Goal: Use online tool/utility: Utilize a website feature to perform a specific function

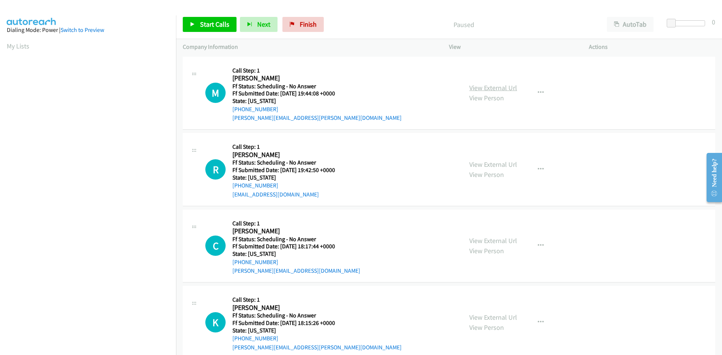
click at [506, 89] on link "View External Url" at bounding box center [493, 87] width 48 height 9
click at [194, 26] on icon at bounding box center [192, 24] width 5 height 5
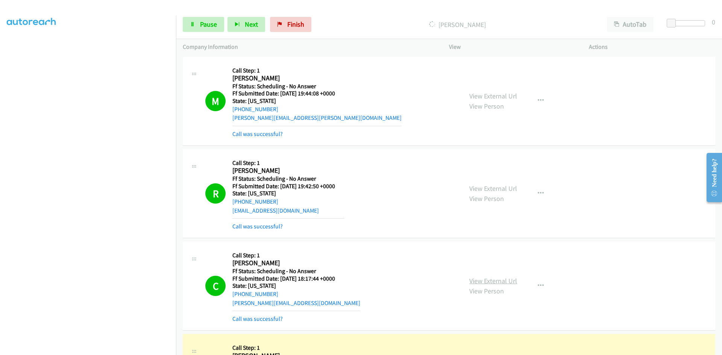
click at [499, 280] on link "View External Url" at bounding box center [493, 281] width 48 height 9
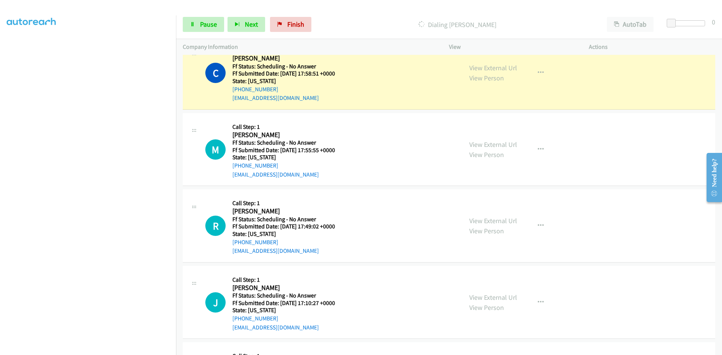
scroll to position [593, 0]
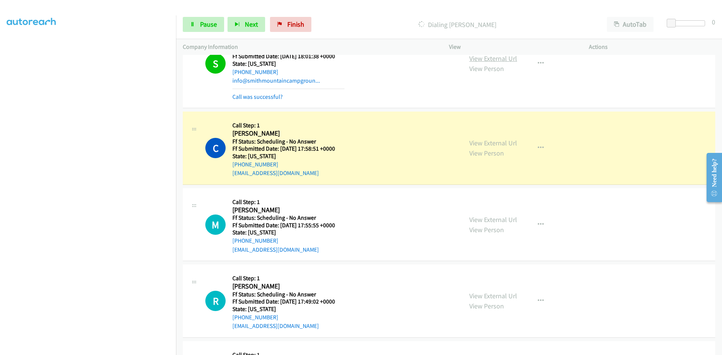
click at [492, 58] on link "View External Url" at bounding box center [493, 58] width 48 height 9
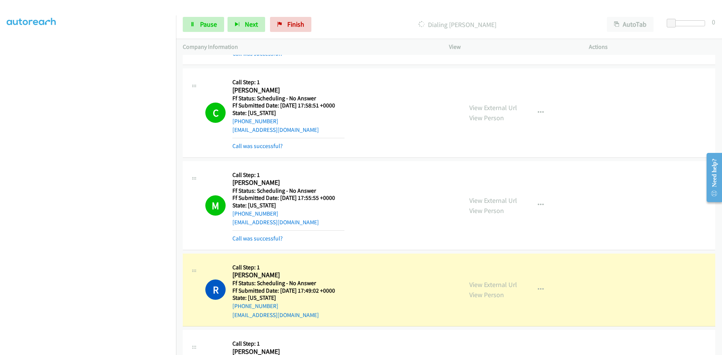
scroll to position [630, 0]
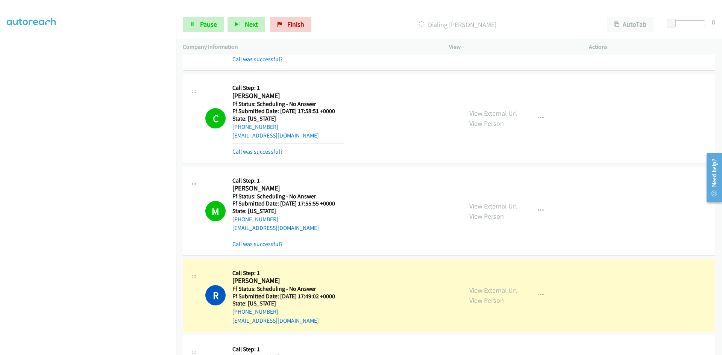
click at [486, 208] on link "View External Url" at bounding box center [493, 206] width 48 height 9
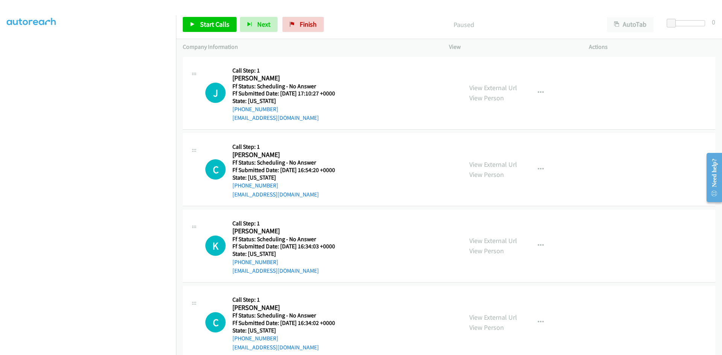
scroll to position [66, 0]
click at [205, 21] on span "Start Calls" at bounding box center [214, 24] width 29 height 9
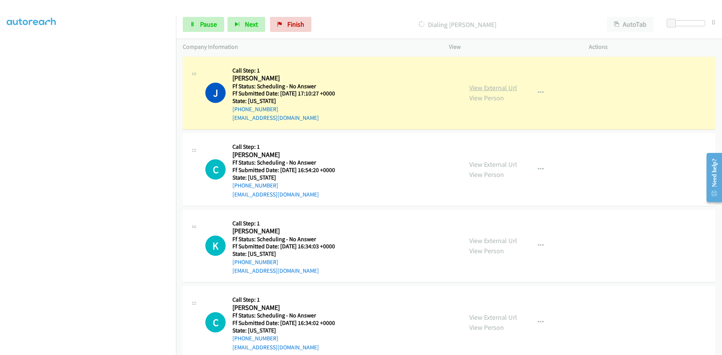
click at [487, 86] on link "View External Url" at bounding box center [493, 87] width 48 height 9
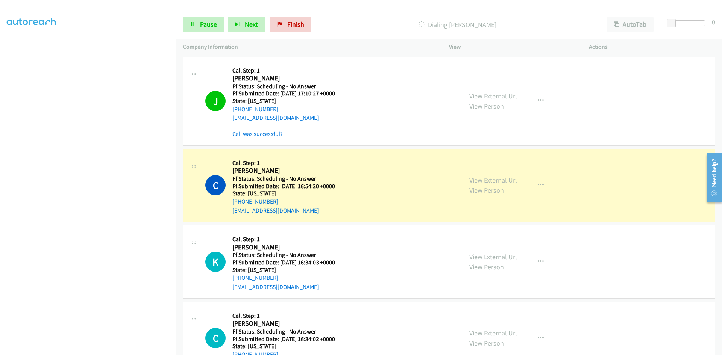
scroll to position [113, 0]
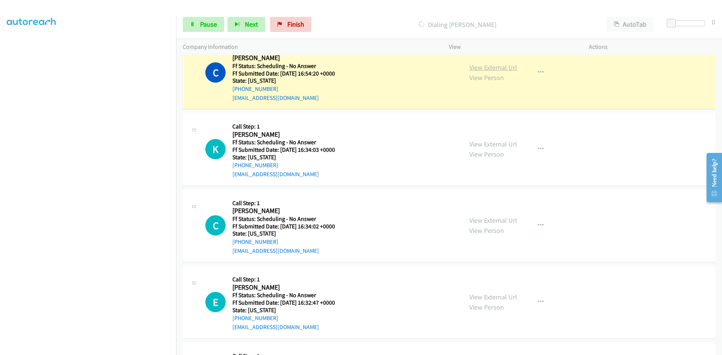
click at [491, 67] on link "View External Url" at bounding box center [493, 67] width 48 height 9
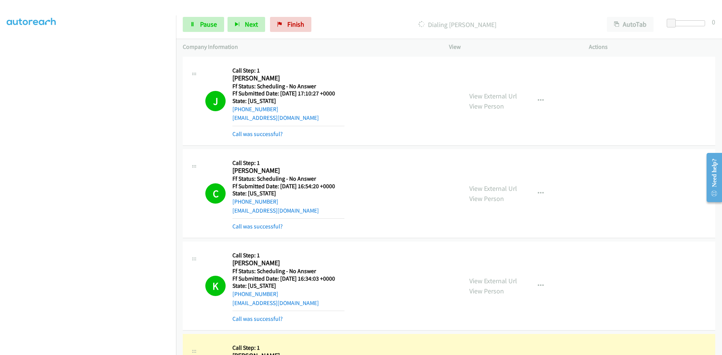
scroll to position [75, 0]
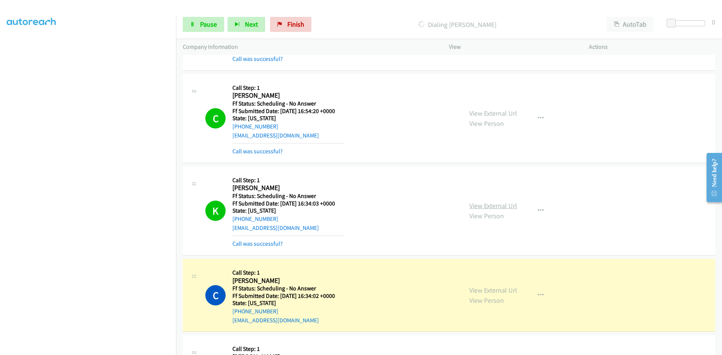
click at [506, 203] on link "View External Url" at bounding box center [493, 206] width 48 height 9
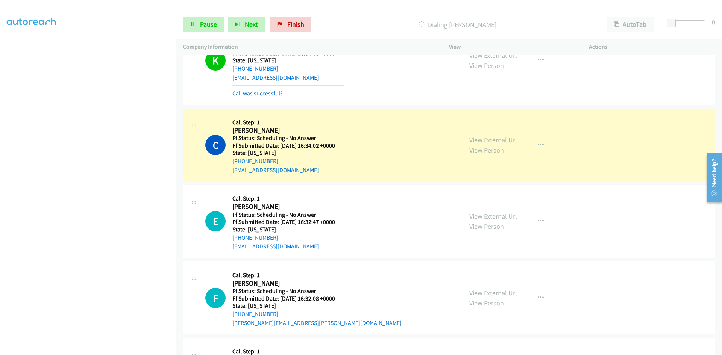
scroll to position [263, 0]
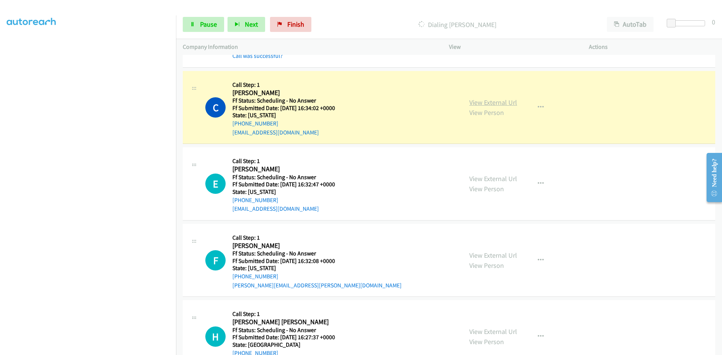
click at [492, 105] on link "View External Url" at bounding box center [493, 102] width 48 height 9
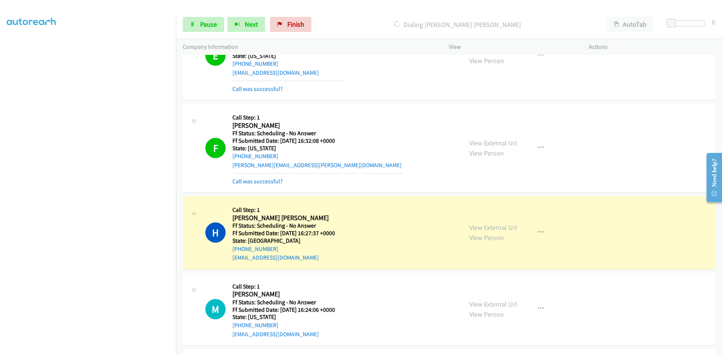
scroll to position [414, 0]
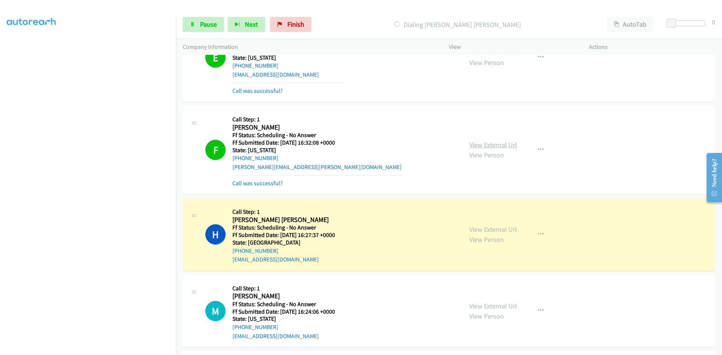
click at [496, 147] on link "View External Url" at bounding box center [493, 145] width 48 height 9
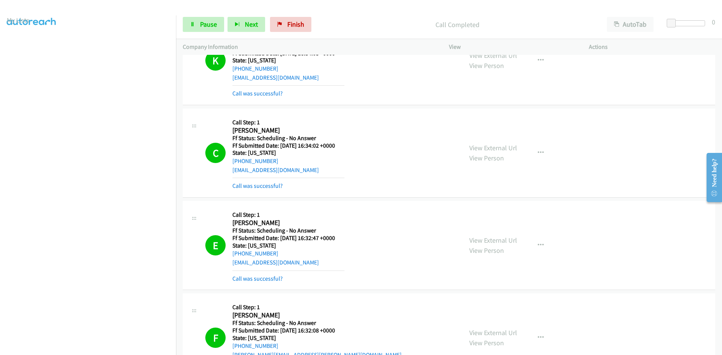
scroll to position [0, 0]
click at [202, 20] on link "Pause" at bounding box center [203, 24] width 41 height 15
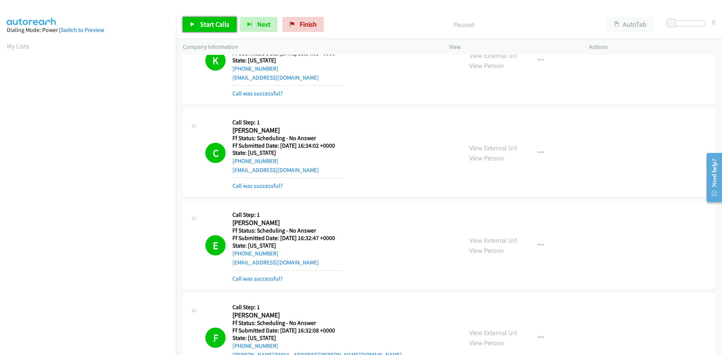
click at [209, 22] on span "Start Calls" at bounding box center [214, 24] width 29 height 9
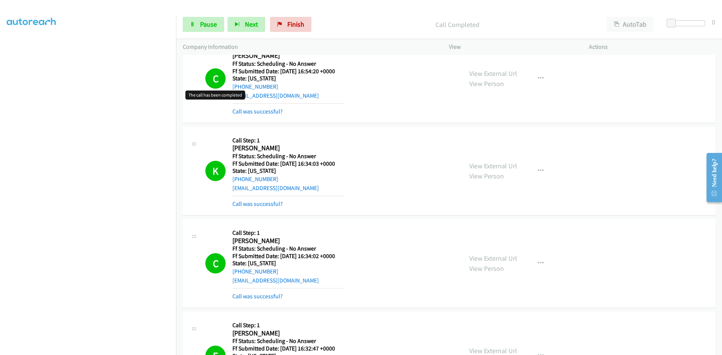
scroll to position [113, 0]
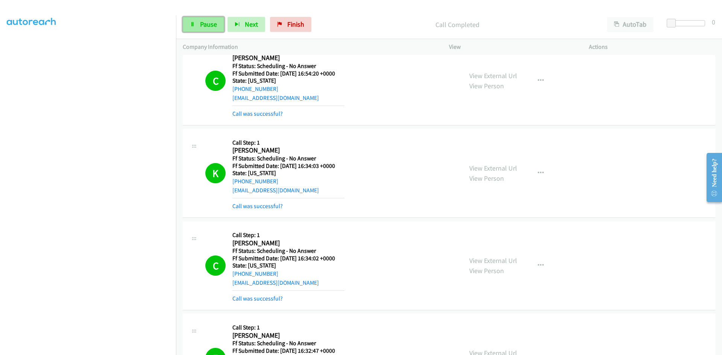
click at [207, 28] on span "Pause" at bounding box center [208, 24] width 17 height 9
click at [312, 27] on span "Finish" at bounding box center [308, 24] width 17 height 9
